Goal: Find specific page/section: Find specific page/section

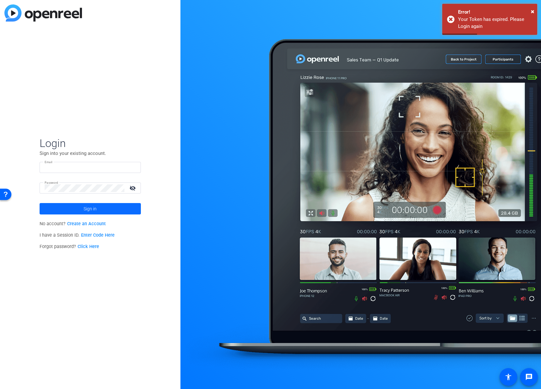
type input "[EMAIL_ADDRESS][DOMAIN_NAME]"
click at [108, 211] on span at bounding box center [90, 208] width 101 height 15
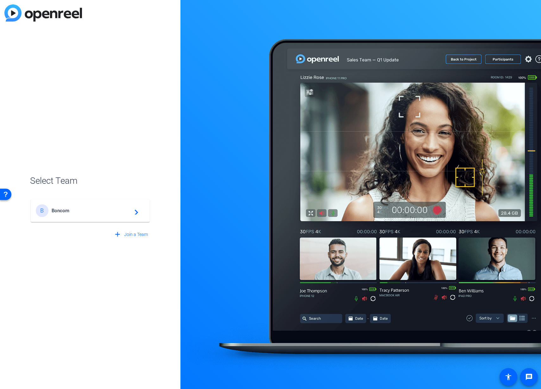
click at [108, 211] on span "Boncom" at bounding box center [91, 211] width 79 height 6
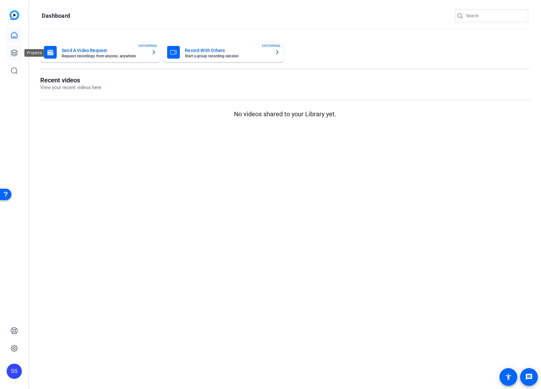
click at [13, 51] on icon at bounding box center [14, 53] width 8 height 8
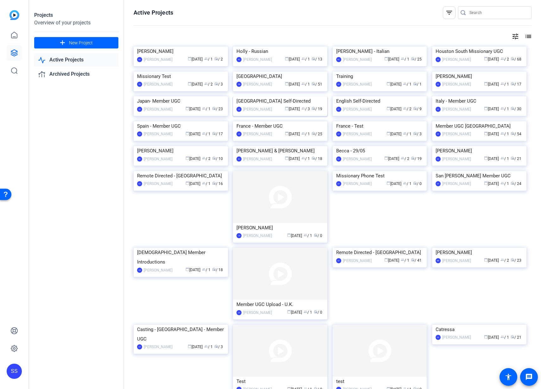
scroll to position [1, 0]
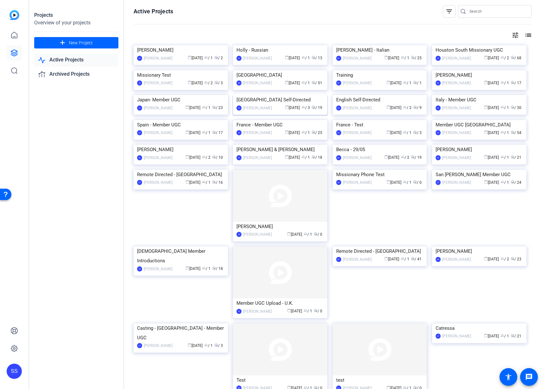
click at [261, 95] on img at bounding box center [280, 95] width 94 height 0
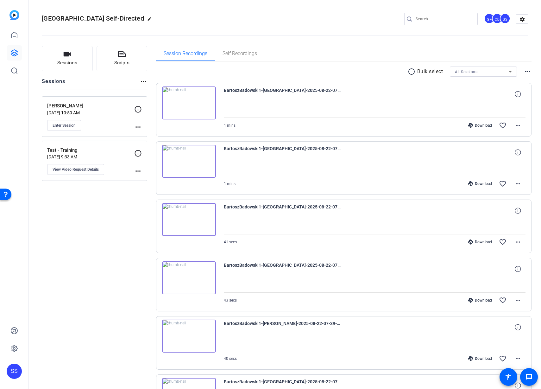
click at [95, 113] on p "[DATE] 10:59 AM" at bounding box center [90, 112] width 87 height 5
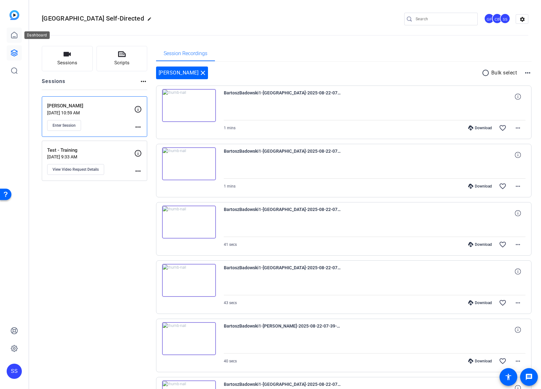
click at [16, 35] on icon at bounding box center [14, 35] width 8 height 8
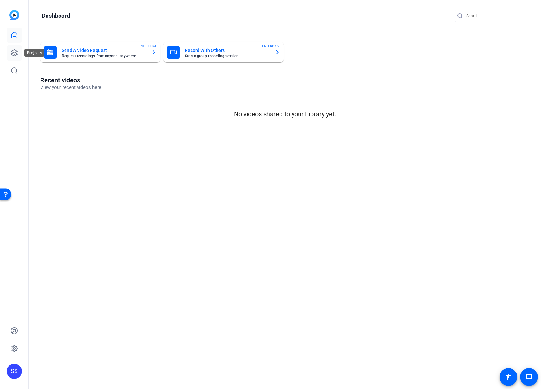
click at [11, 49] on icon at bounding box center [14, 53] width 8 height 8
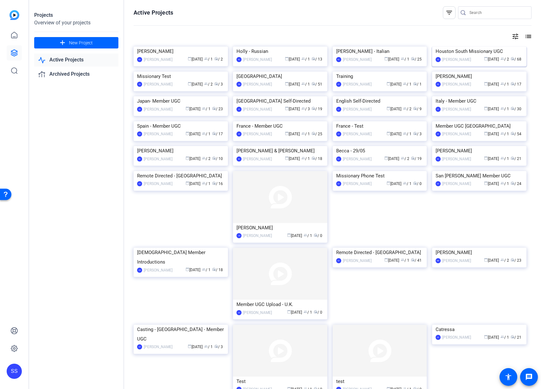
click at [481, 47] on img at bounding box center [479, 47] width 94 height 0
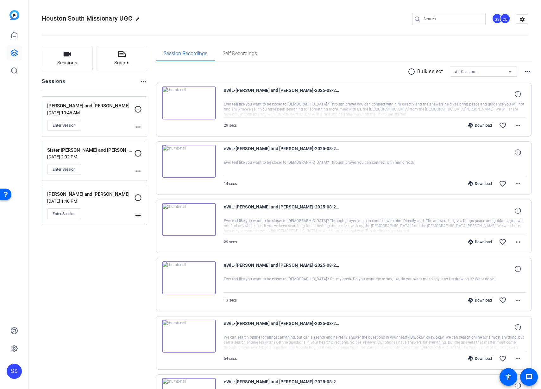
click at [105, 192] on p "[PERSON_NAME] and [PERSON_NAME]" at bounding box center [90, 194] width 87 height 7
